Goal: Find specific page/section: Find specific page/section

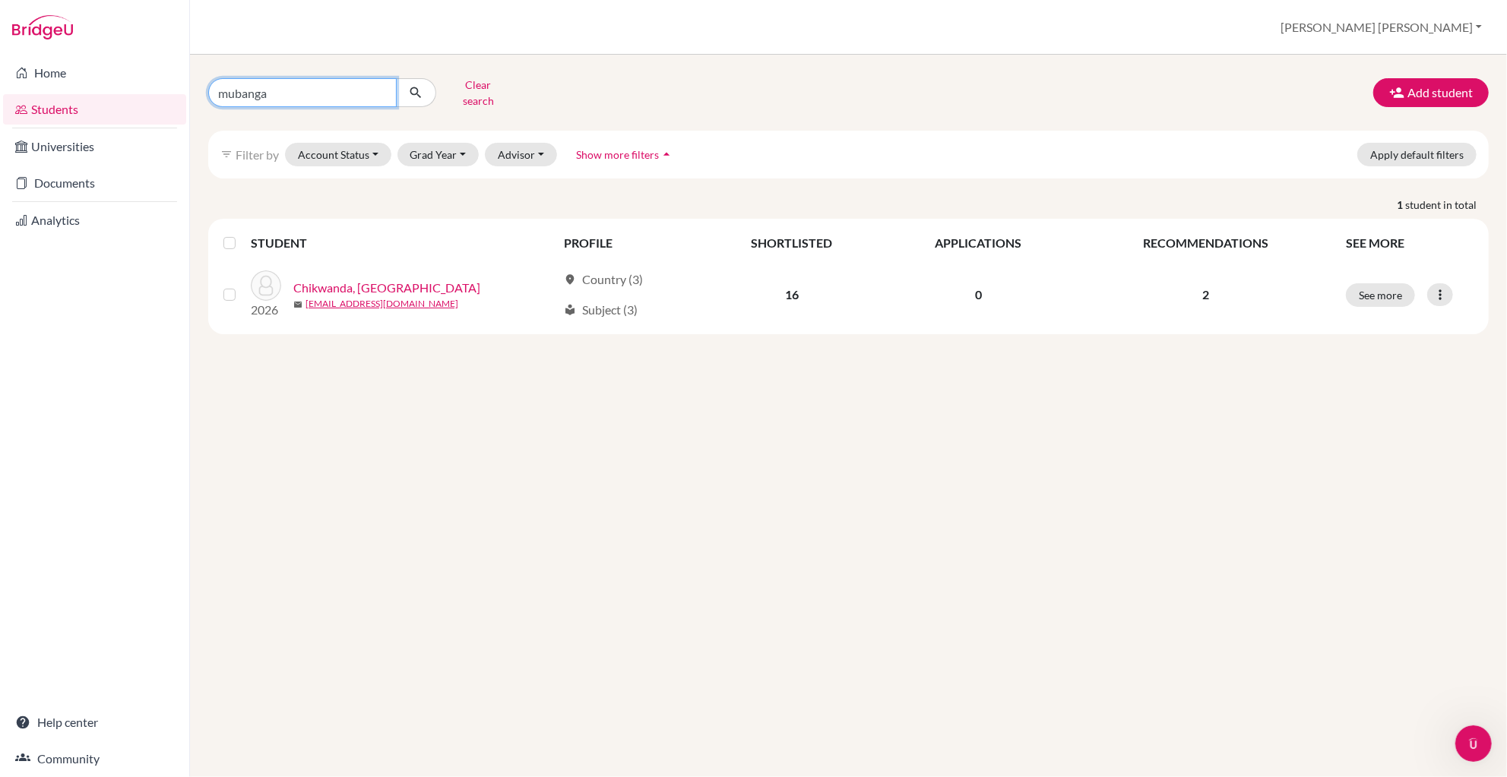
click at [283, 84] on input "mubanga" at bounding box center [302, 92] width 188 height 29
type input "m"
type input "aditya"
click button "submit" at bounding box center [416, 92] width 40 height 29
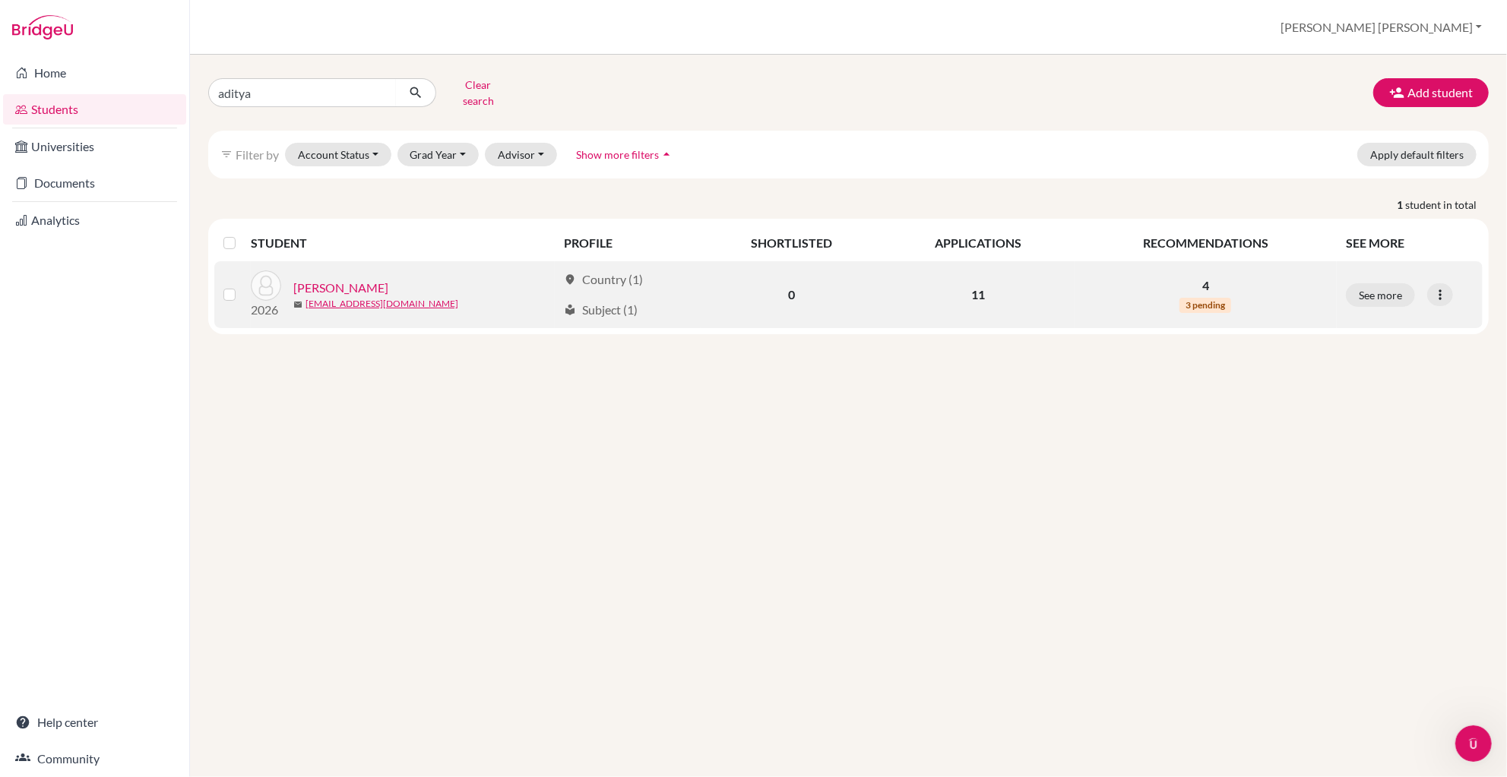
click at [331, 279] on link "[PERSON_NAME]" at bounding box center [340, 288] width 95 height 18
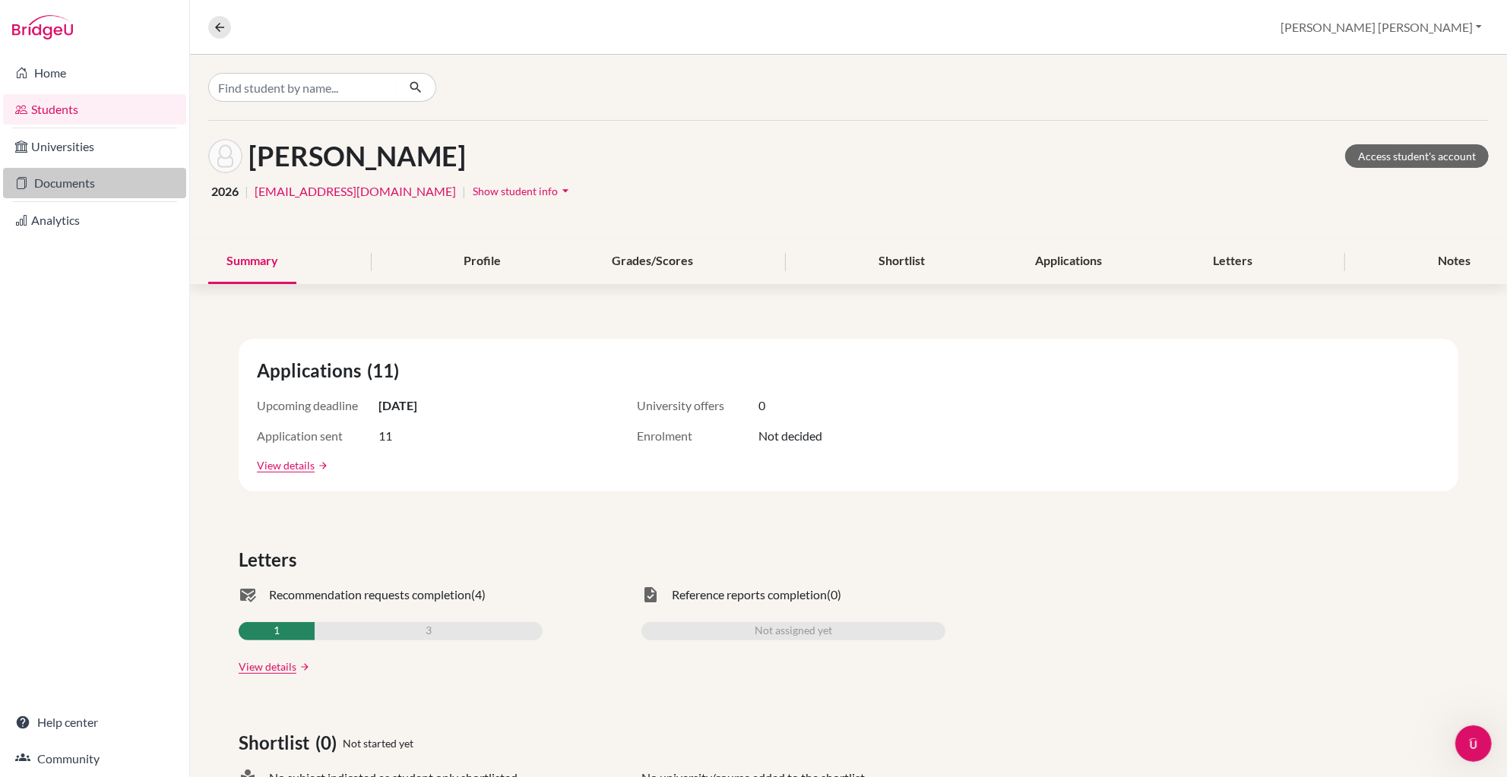
click at [55, 182] on link "Documents" at bounding box center [94, 183] width 183 height 30
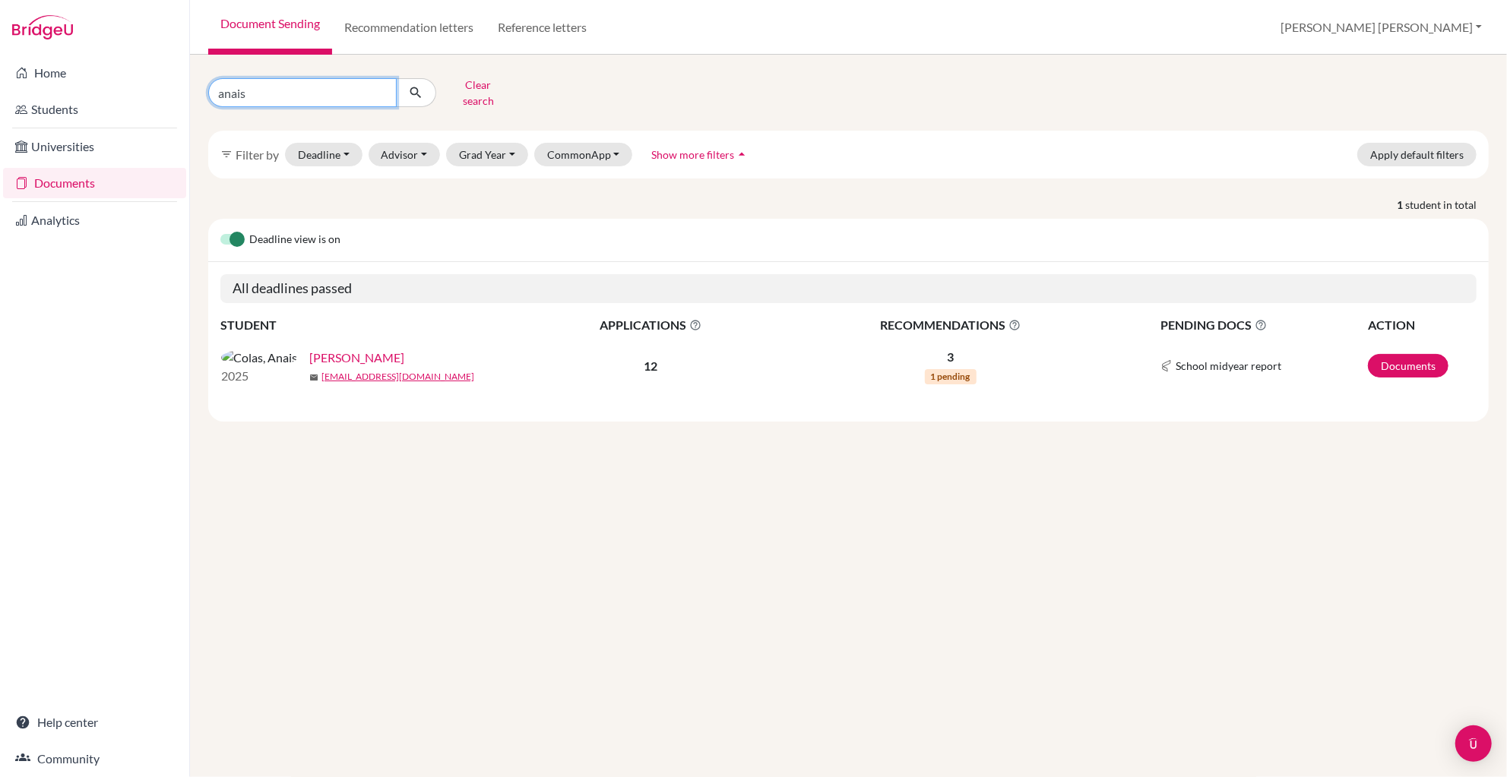
click at [267, 89] on input "anais" at bounding box center [302, 92] width 188 height 29
type input "aditya"
click button "submit" at bounding box center [416, 92] width 40 height 29
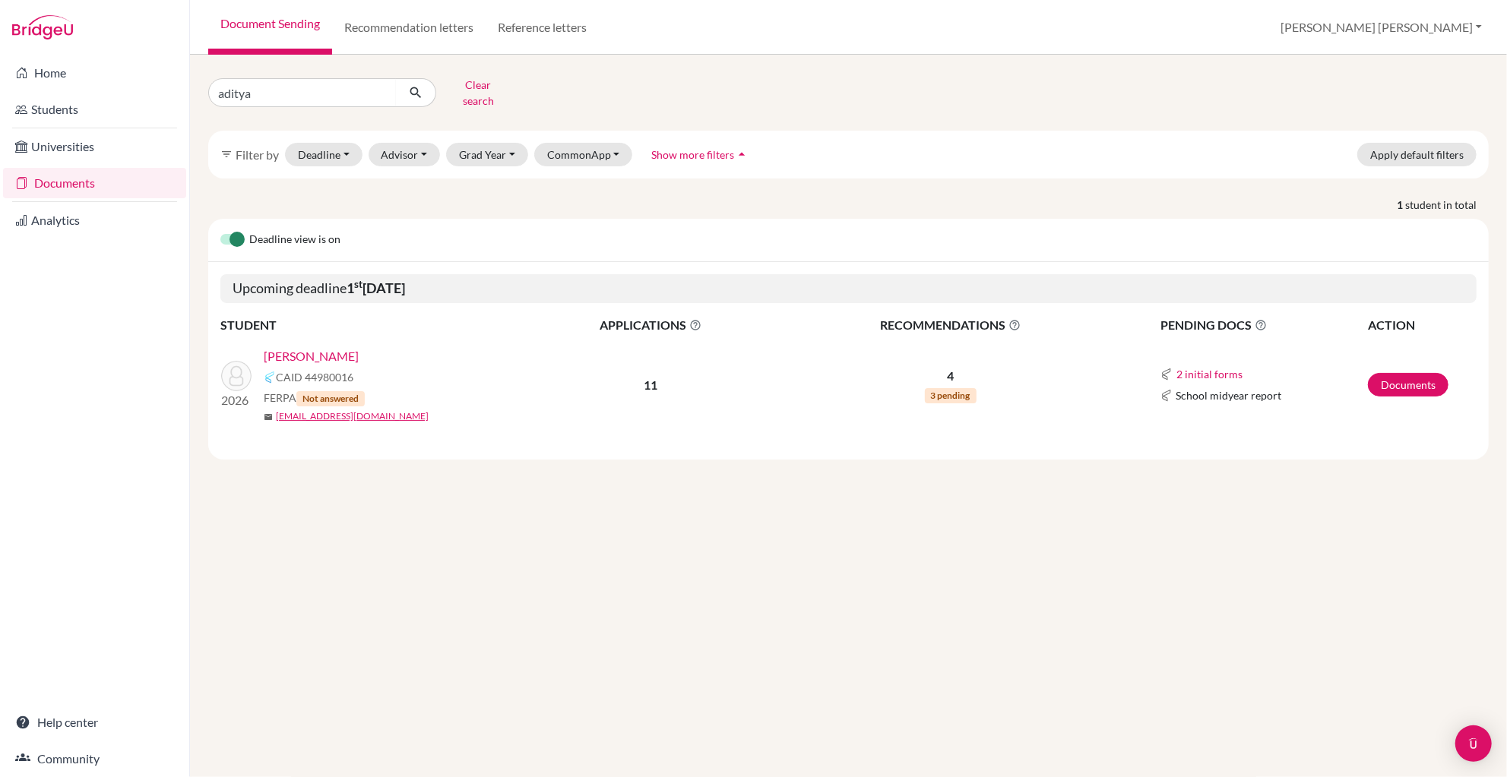
click at [312, 347] on link "[PERSON_NAME]" at bounding box center [311, 356] width 95 height 18
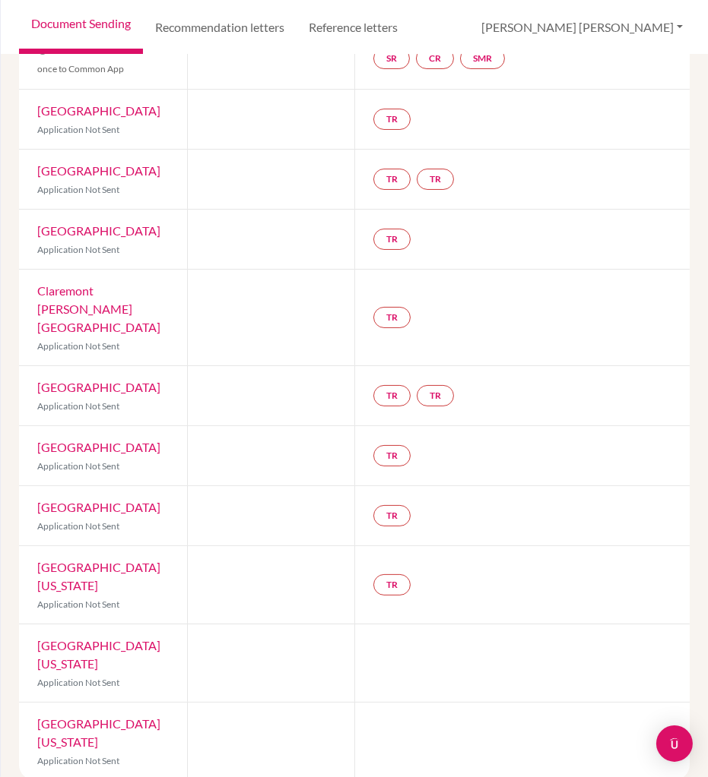
scroll to position [296, 0]
